Goal: Information Seeking & Learning: Compare options

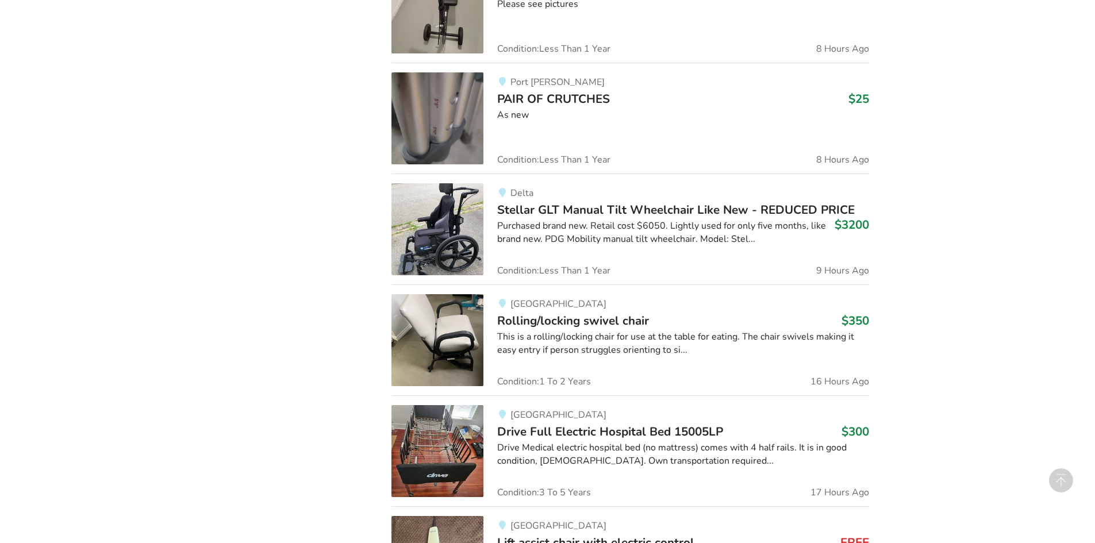
scroll to position [1719, 0]
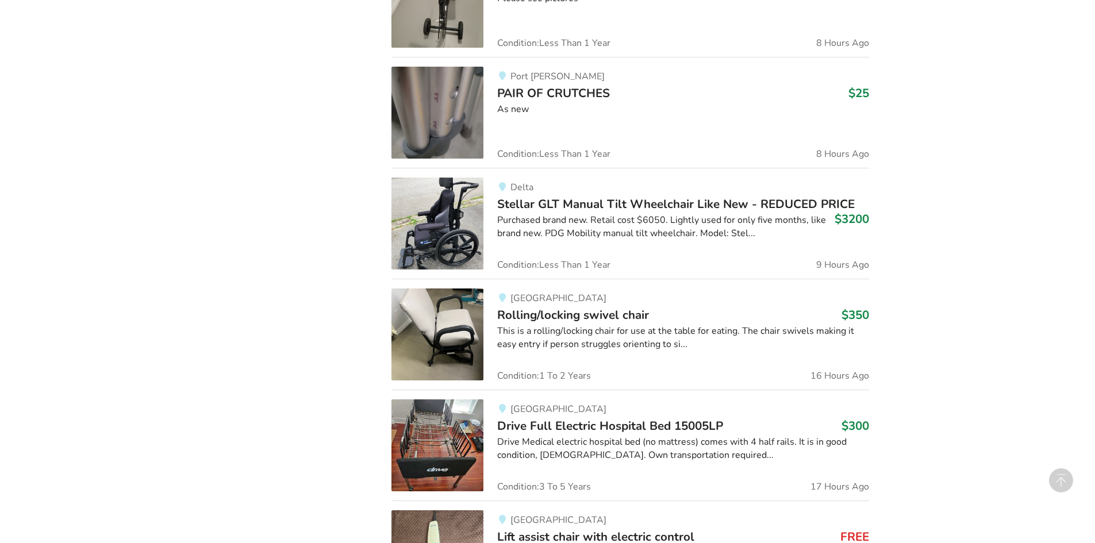
click at [430, 339] on img at bounding box center [438, 335] width 92 height 92
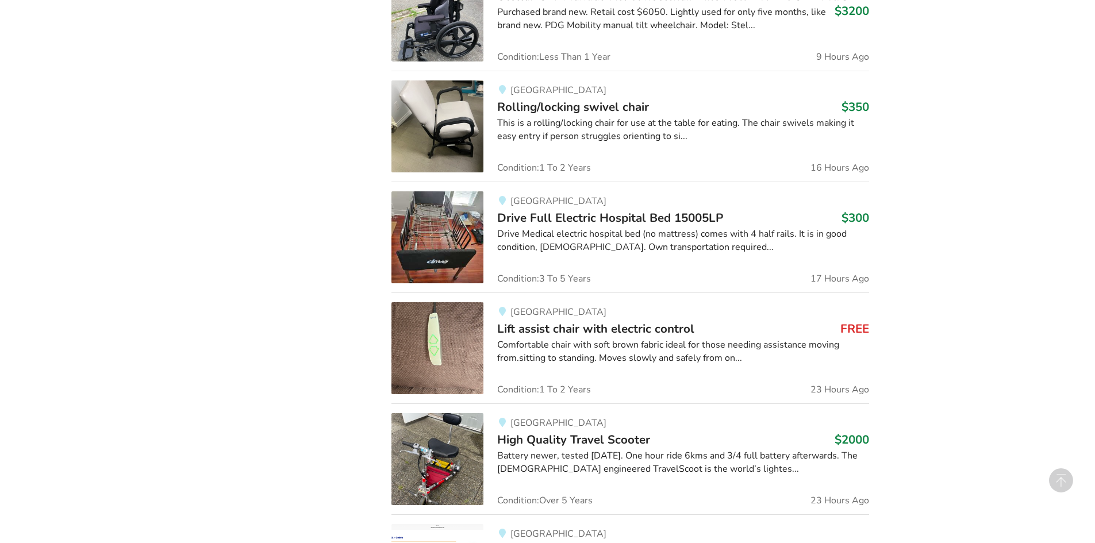
scroll to position [1949, 0]
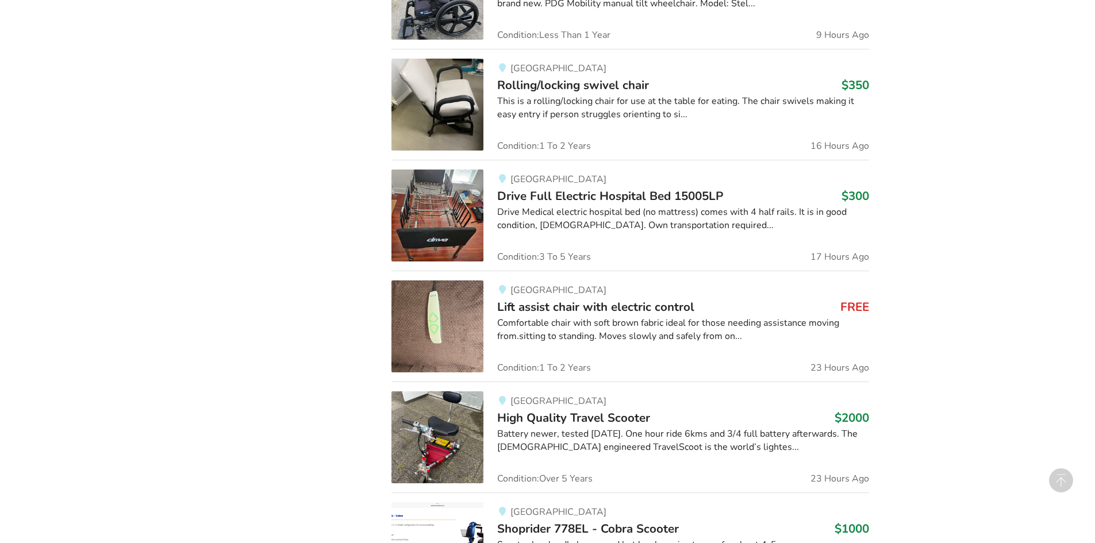
click at [428, 210] on img at bounding box center [438, 216] width 92 height 92
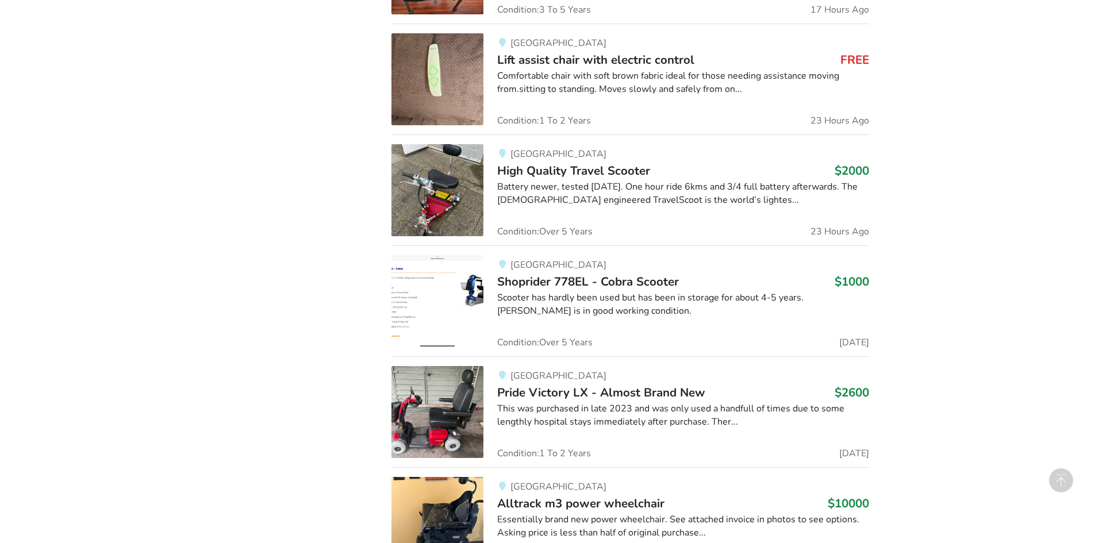
click at [451, 198] on img at bounding box center [438, 190] width 92 height 92
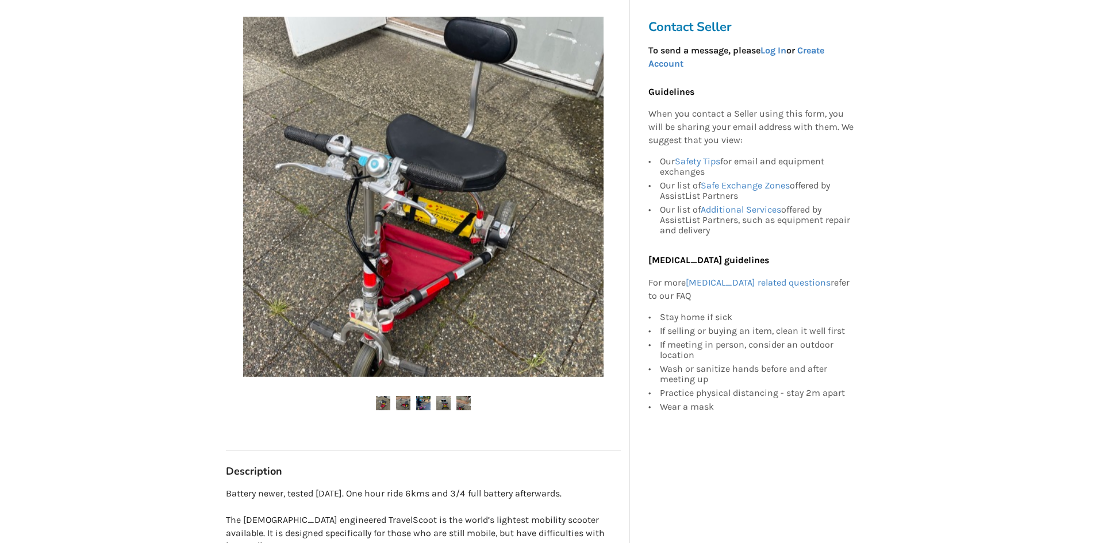
scroll to position [230, 0]
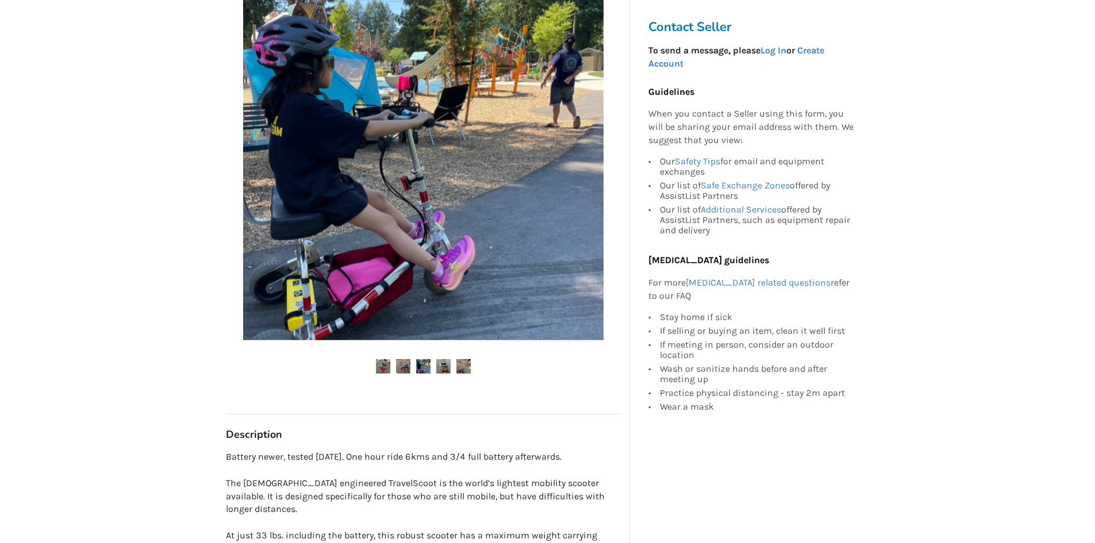
click at [381, 367] on img at bounding box center [383, 366] width 14 height 14
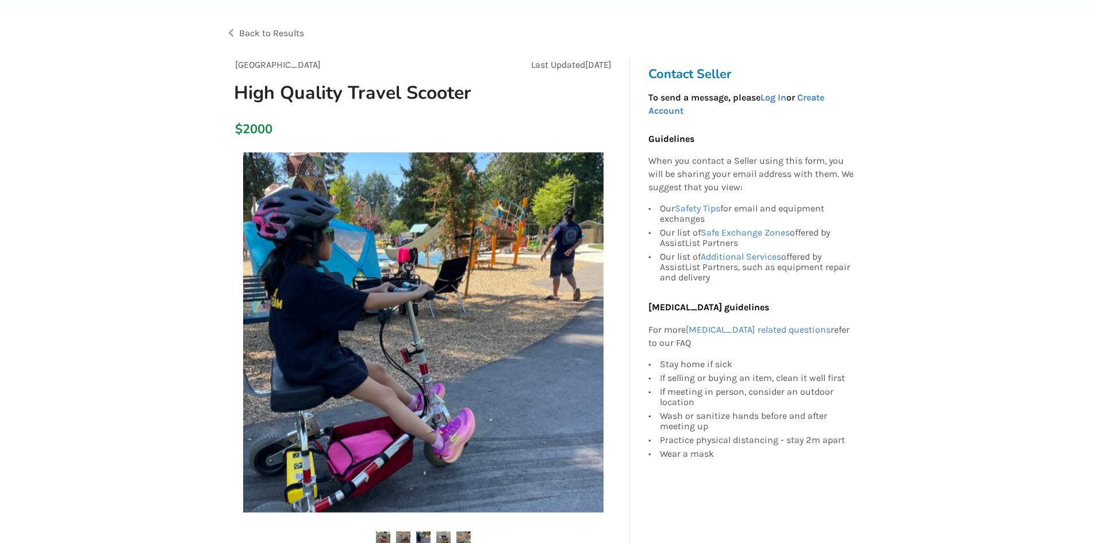
scroll to position [173, 0]
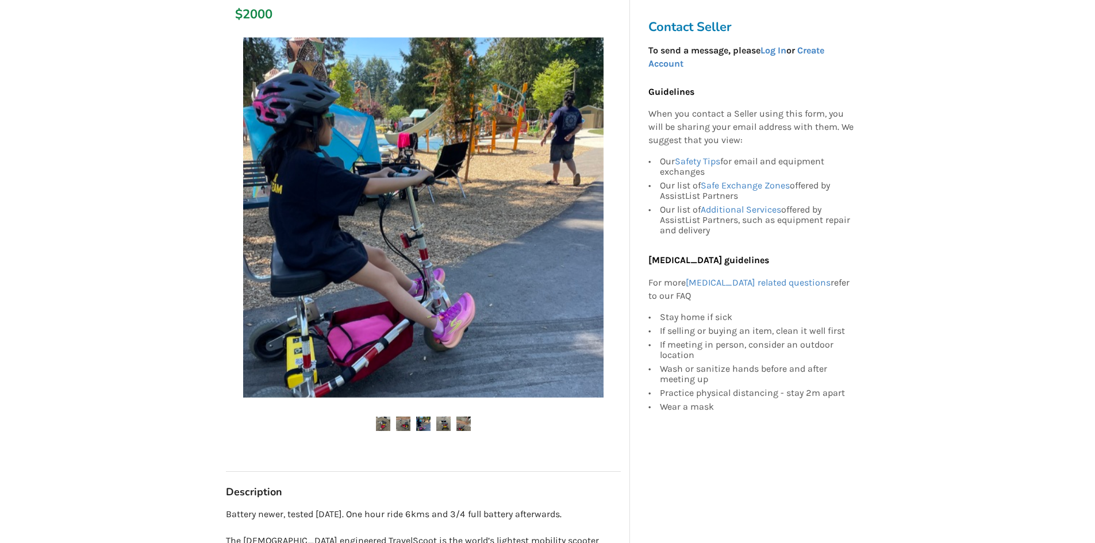
click at [443, 428] on img at bounding box center [443, 424] width 14 height 14
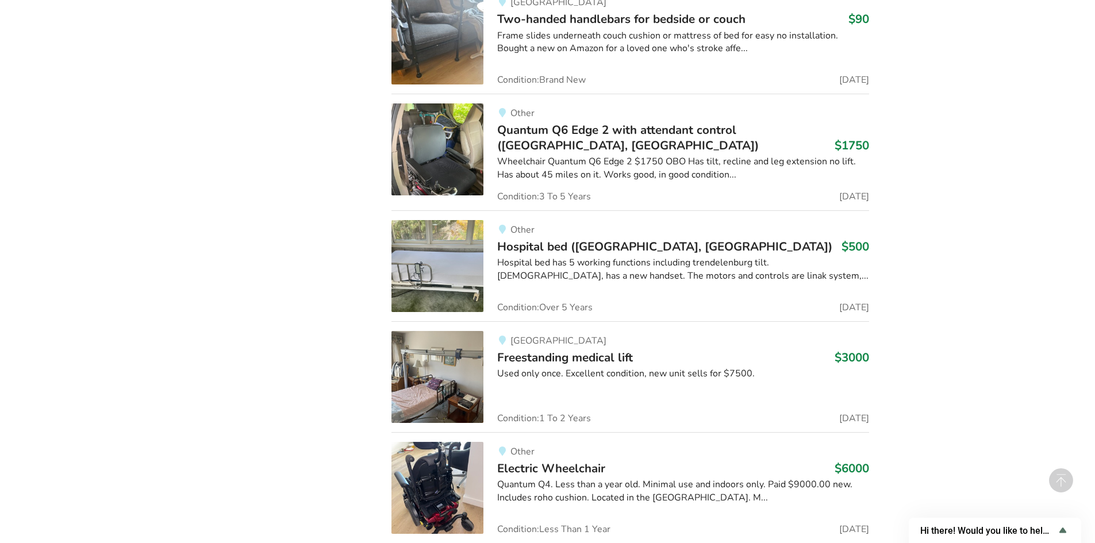
scroll to position [4122, 0]
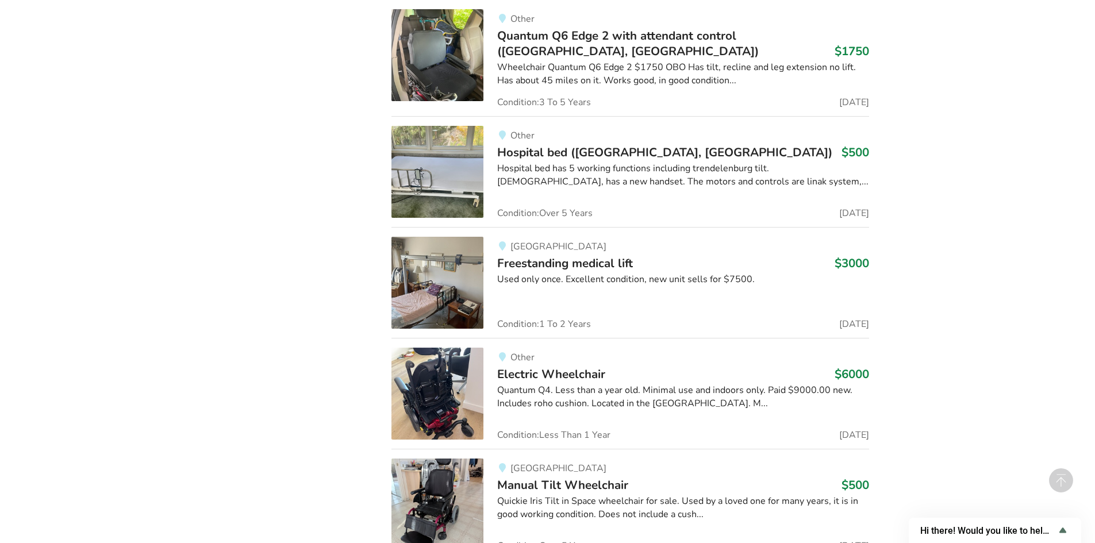
click at [458, 288] on img at bounding box center [438, 283] width 92 height 92
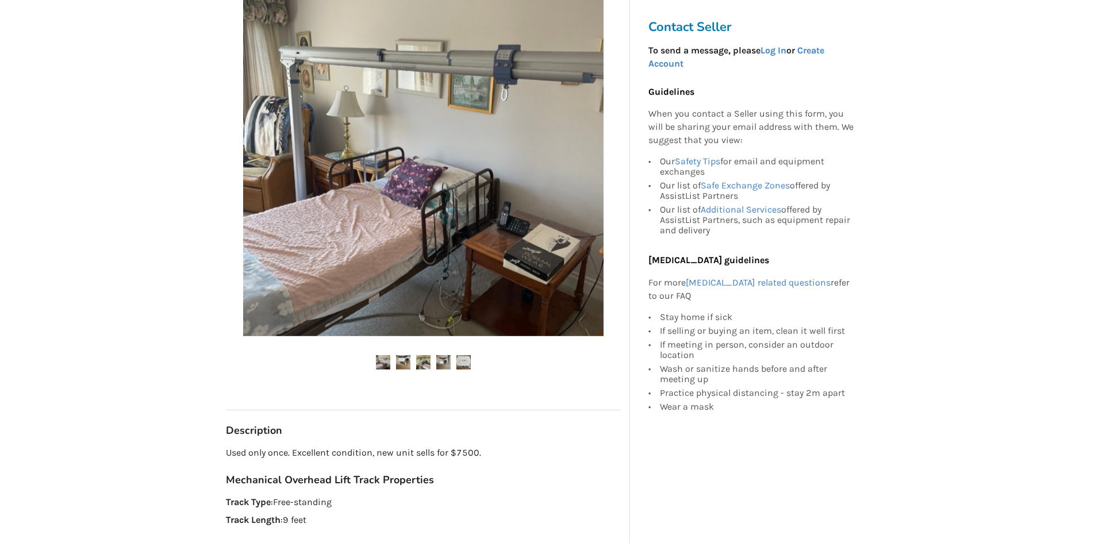
scroll to position [288, 0]
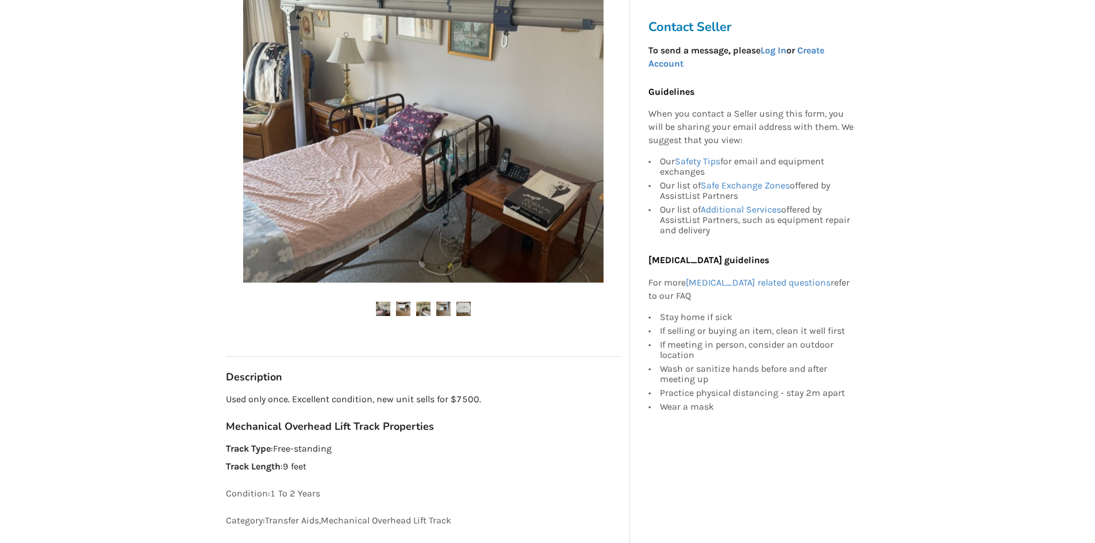
click at [381, 308] on img at bounding box center [383, 309] width 14 height 14
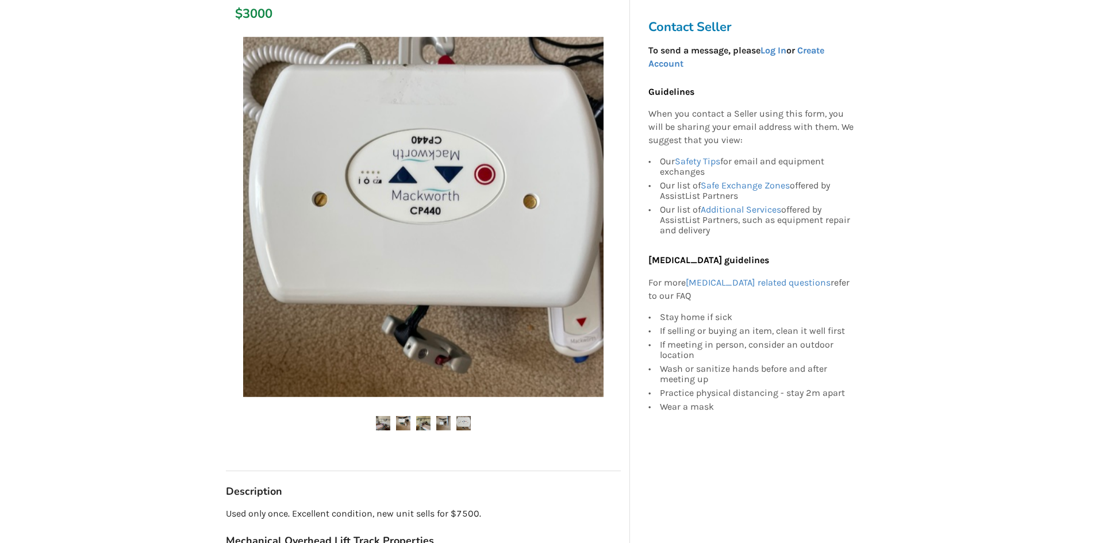
scroll to position [173, 0]
click at [442, 426] on img at bounding box center [443, 424] width 14 height 14
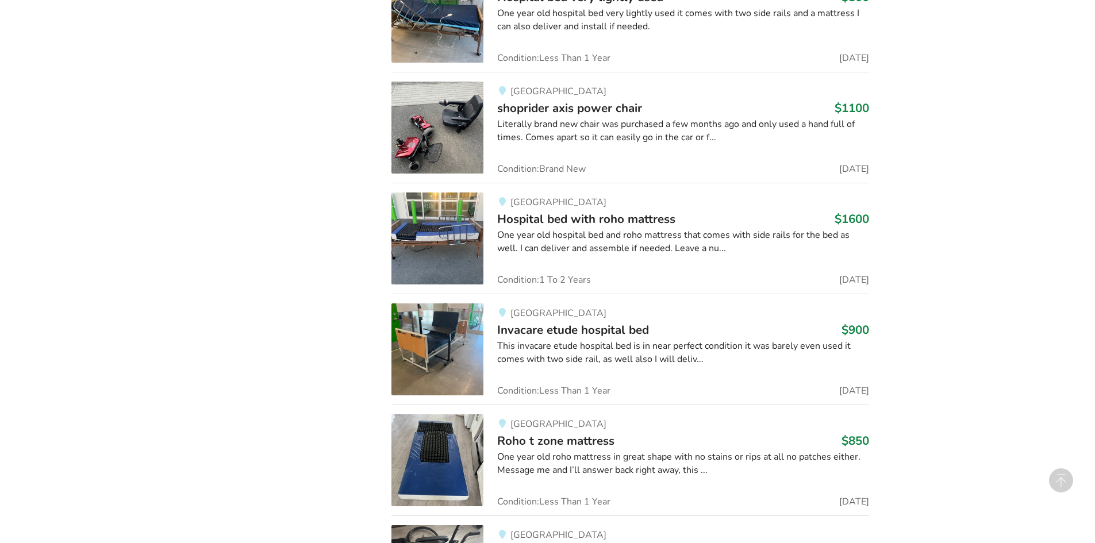
scroll to position [4944, 0]
click at [430, 223] on img at bounding box center [438, 237] width 92 height 92
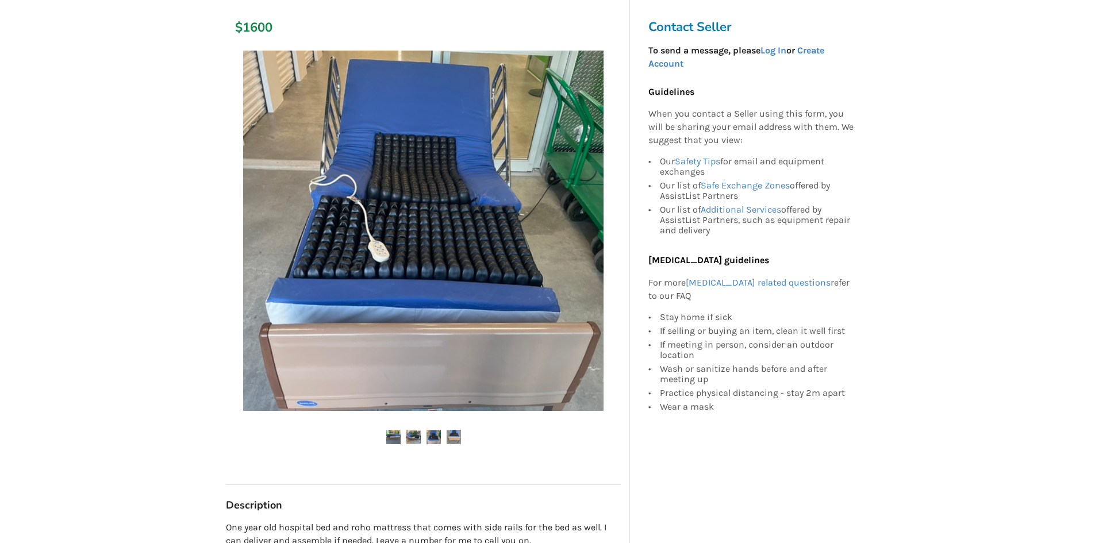
scroll to position [173, 0]
